Goal: Task Accomplishment & Management: Manage account settings

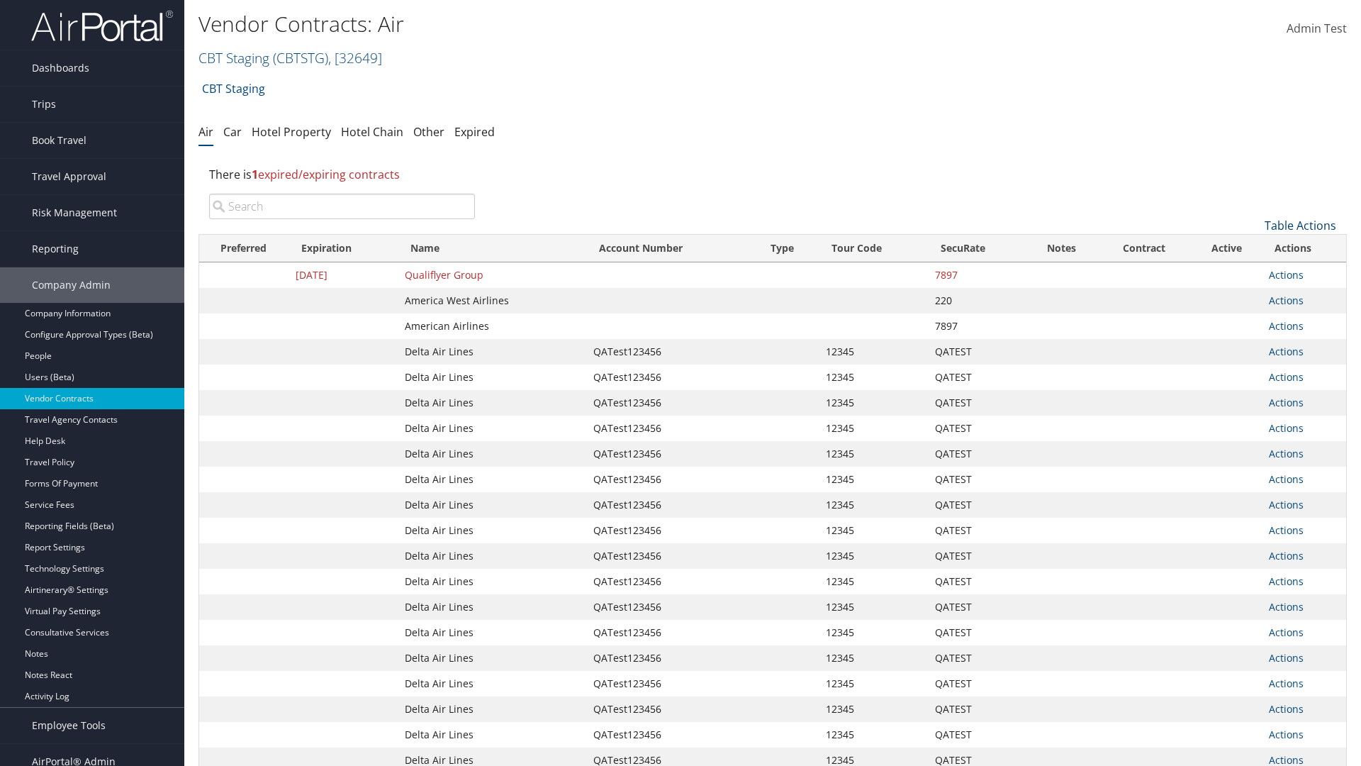
click at [1300, 225] on link "Table Actions" at bounding box center [1301, 226] width 72 height 16
click at [1253, 247] on link "Create New Contract" at bounding box center [1253, 247] width 186 height 24
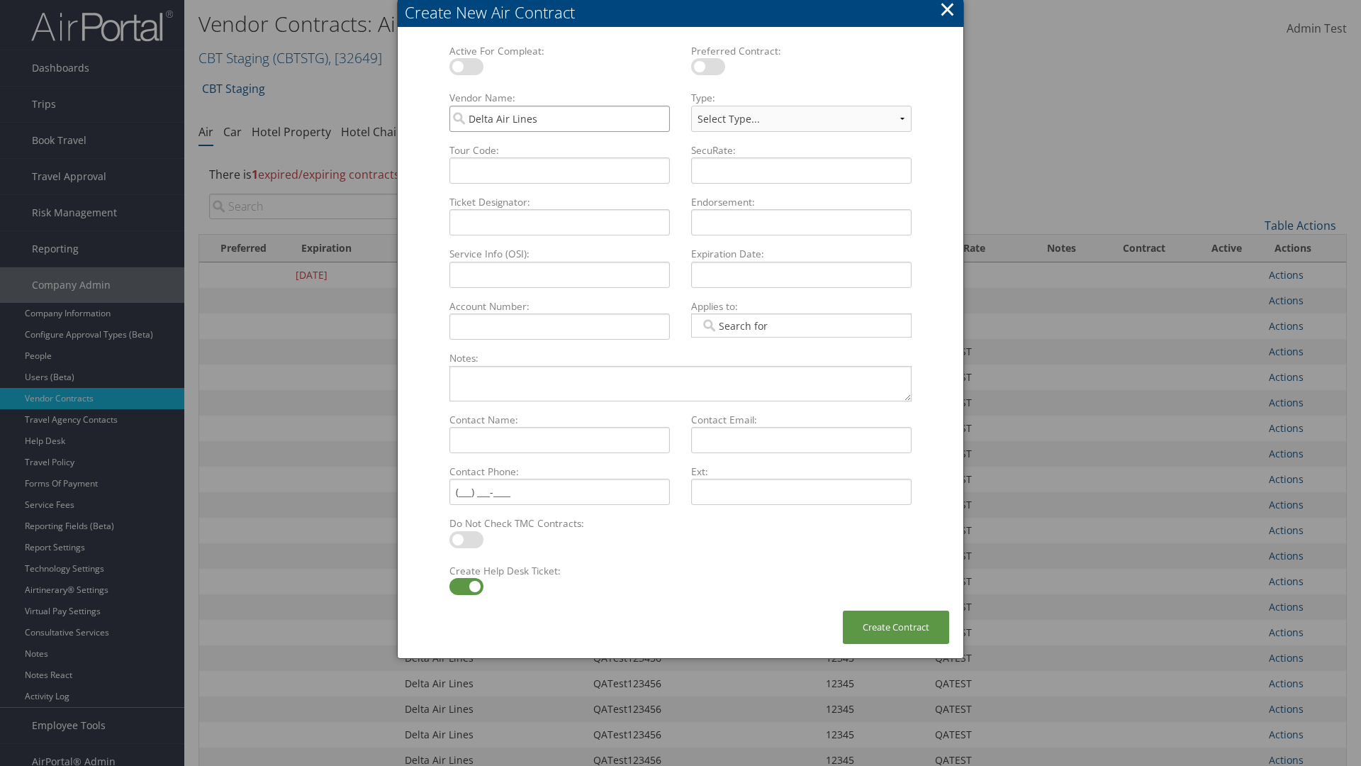
type input "Delta Air Lines"
type input "QATest123456"
select select "[object Object]"
type input "QATest123456"
type input "12345"
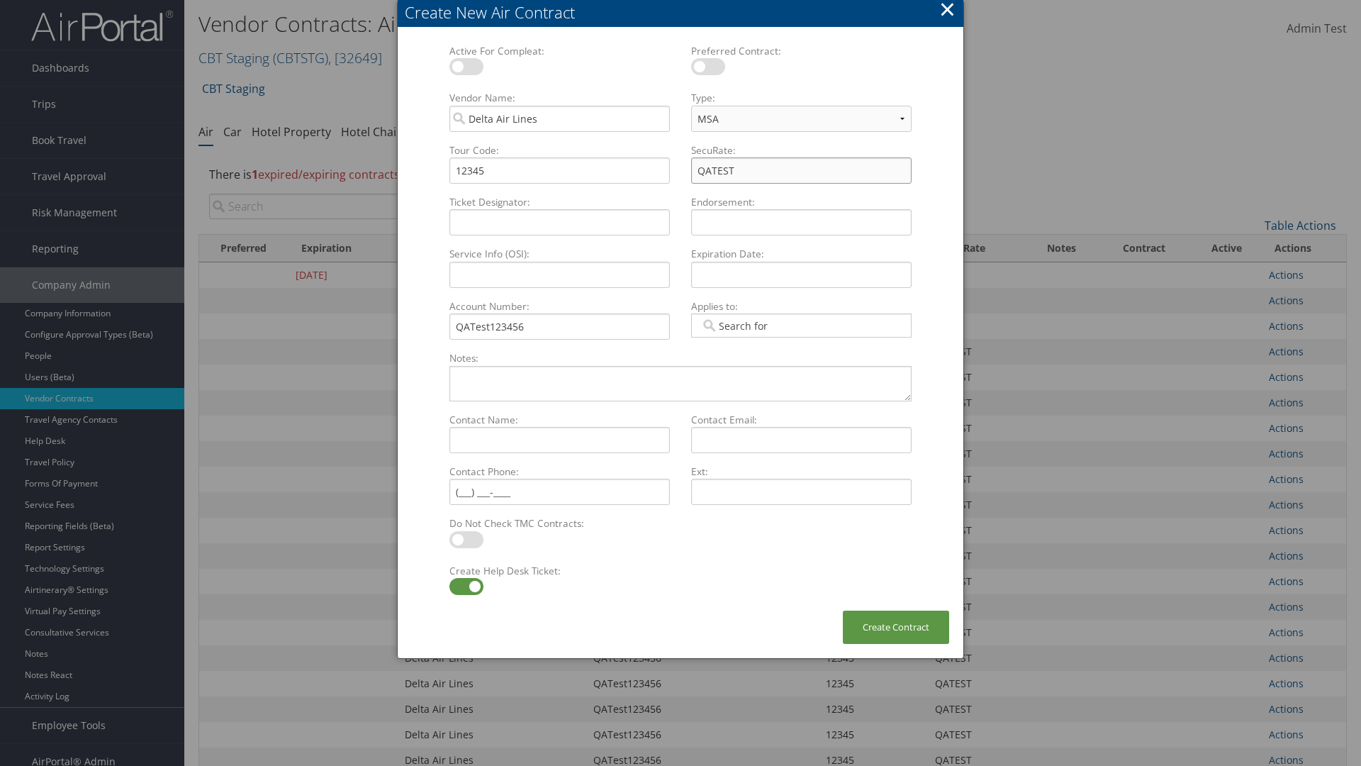
type input "QATEST"
click at [466, 586] on label at bounding box center [466, 586] width 34 height 17
click at [466, 586] on input "checkbox" at bounding box center [460, 588] width 9 height 9
checkbox input "false"
type input "[DATE]"
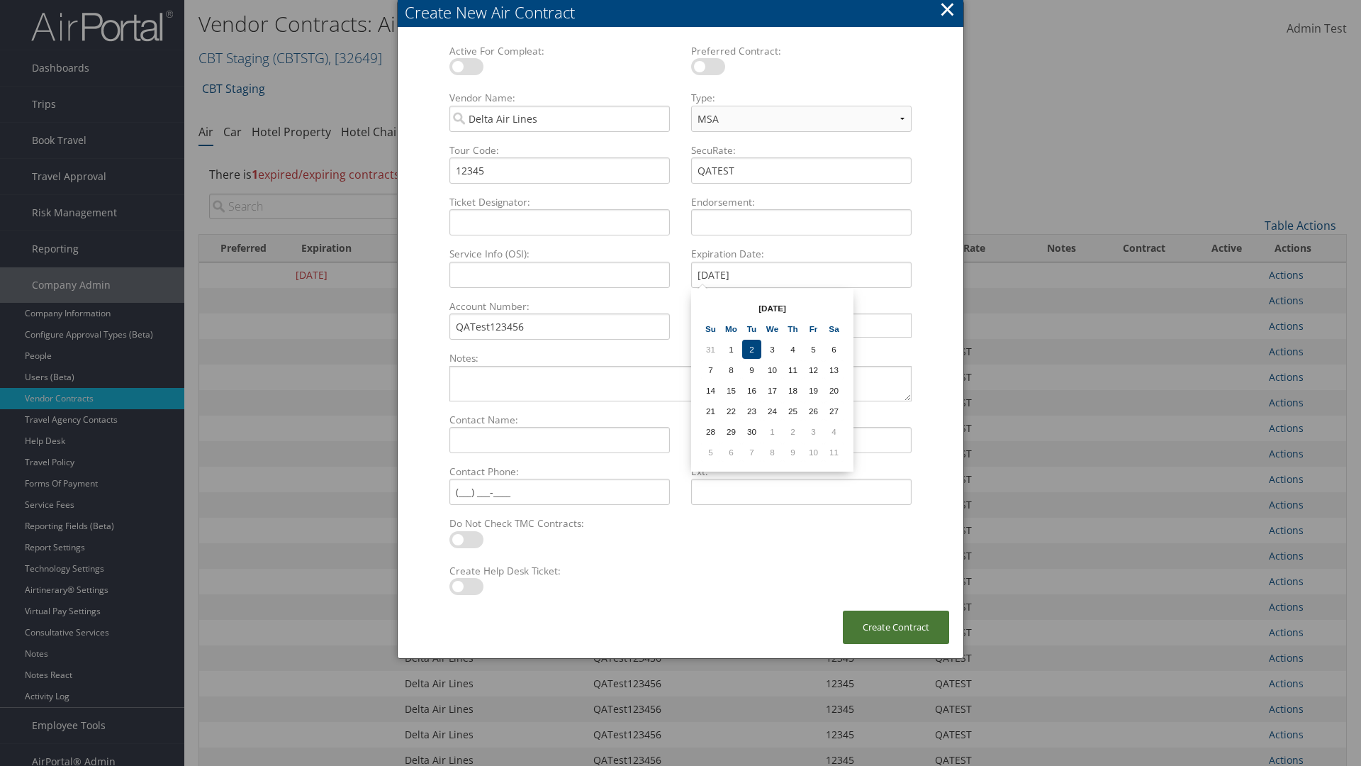
click at [896, 627] on button "Create Contract" at bounding box center [896, 626] width 106 height 33
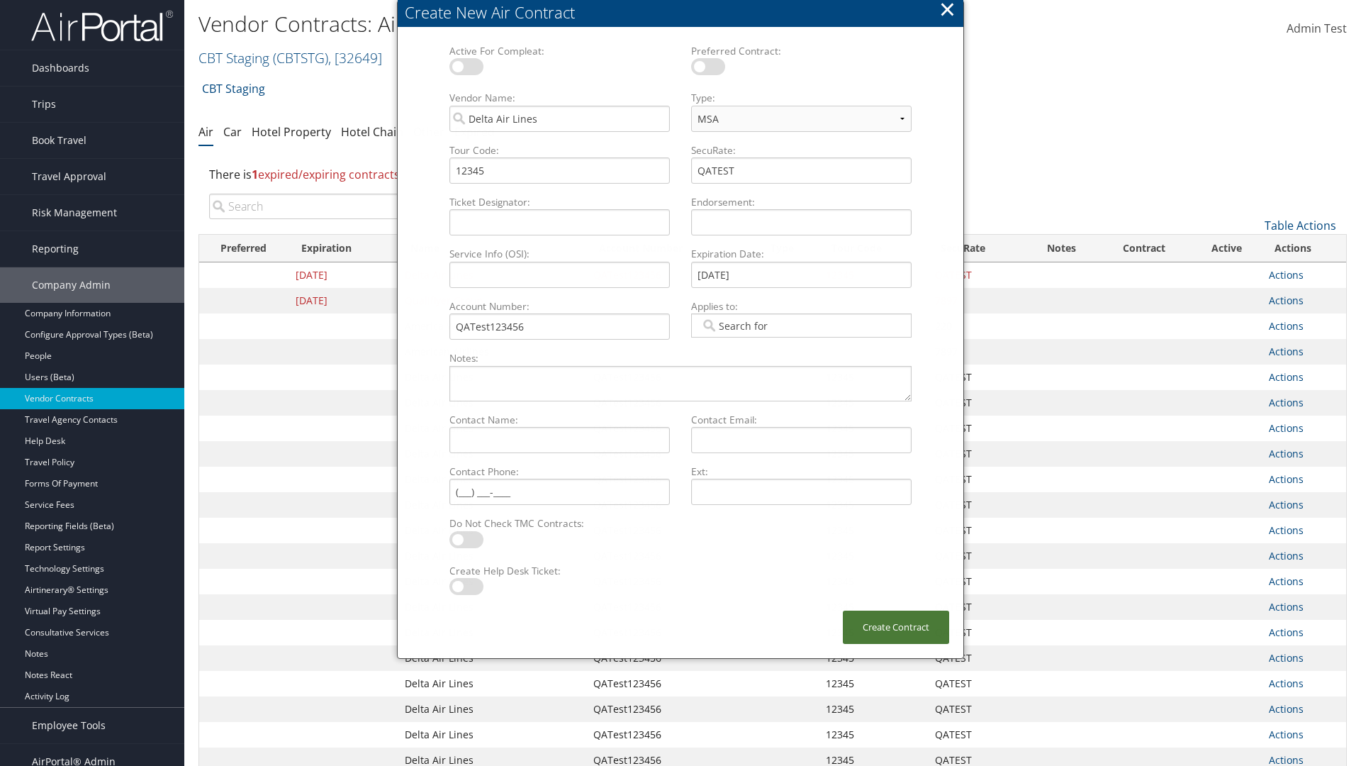
scroll to position [159, 0]
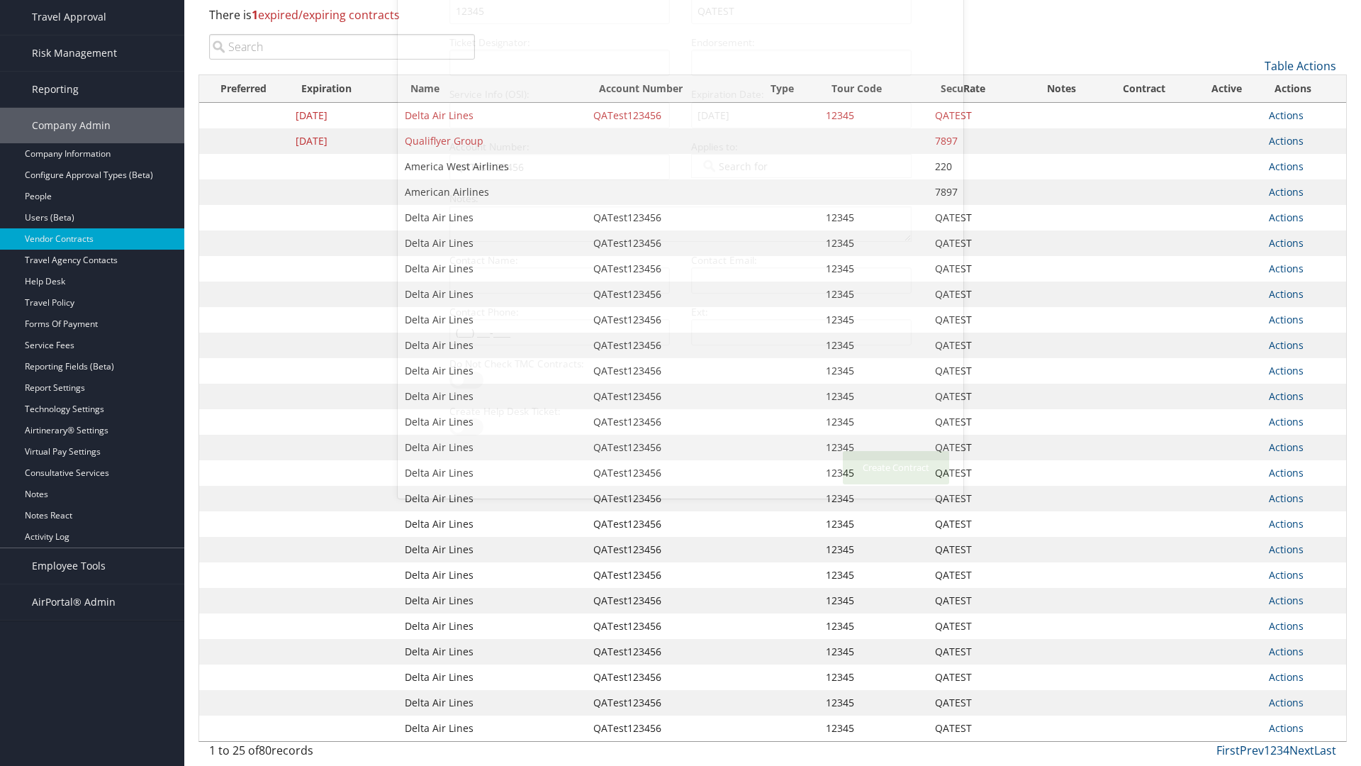
click at [342, 47] on input "search" at bounding box center [342, 47] width 266 height 26
type input "QATest123456"
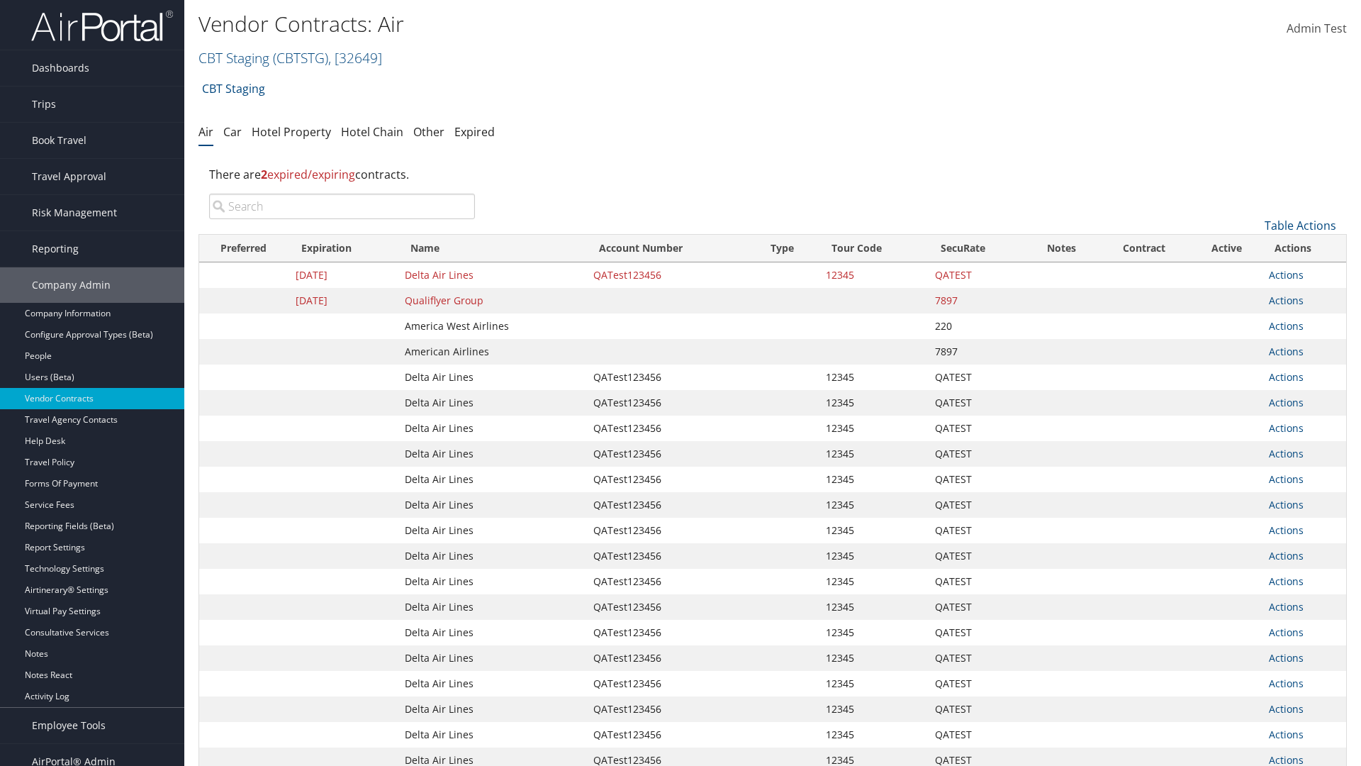
click at [342, 206] on input "search" at bounding box center [342, 207] width 266 height 26
type input "QATest123456"
click at [1286, 274] on link "Actions" at bounding box center [1286, 274] width 35 height 13
click at [1310, 344] on link "Delete" at bounding box center [1311, 344] width 82 height 24
